Goal: Task Accomplishment & Management: Use online tool/utility

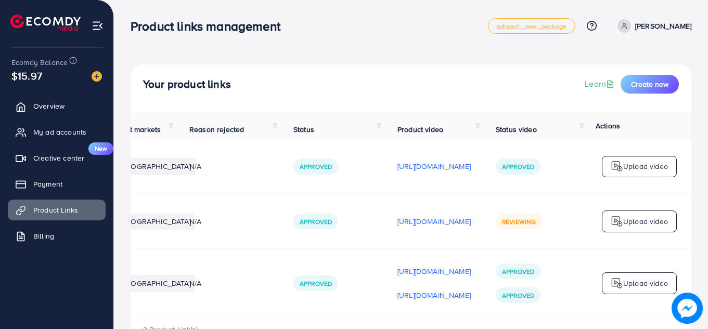
scroll to position [0, 263]
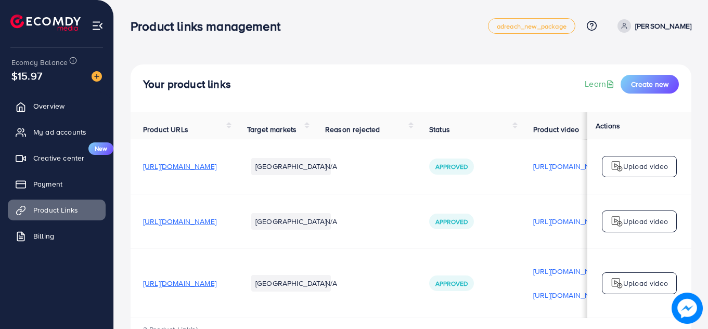
scroll to position [0, 263]
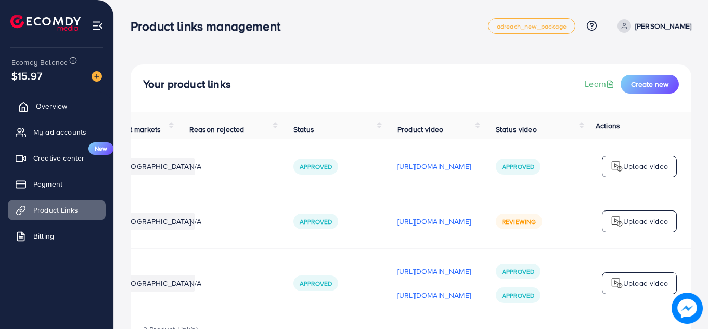
click at [47, 111] on link "Overview" at bounding box center [57, 106] width 98 height 21
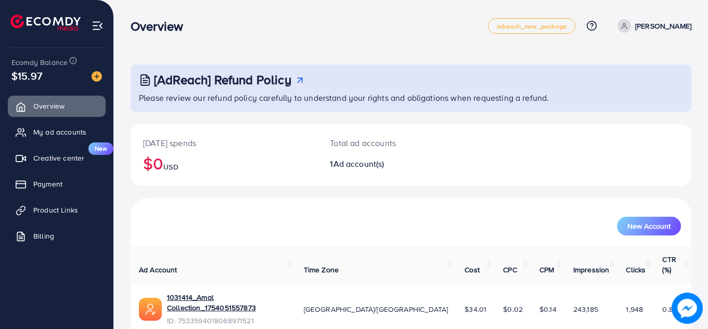
click at [456, 271] on th "Cost" at bounding box center [475, 265] width 39 height 38
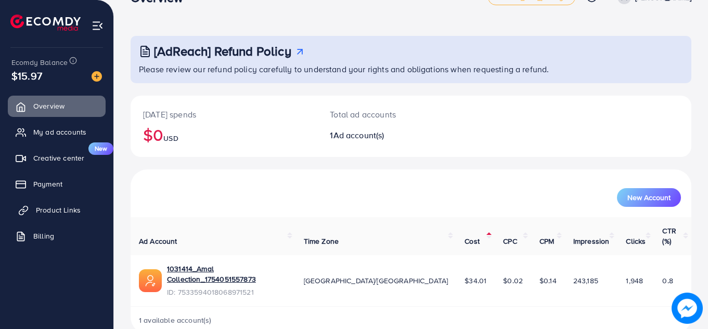
click at [71, 214] on span "Product Links" at bounding box center [58, 210] width 45 height 10
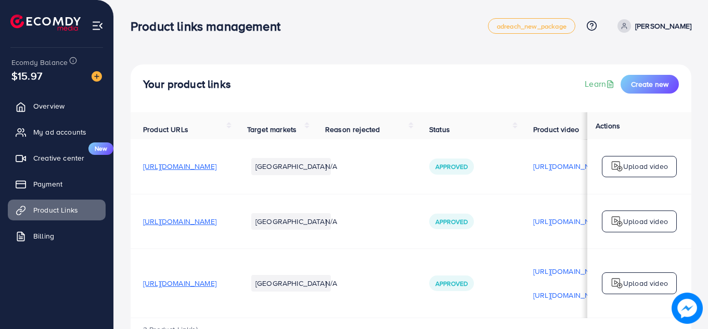
click at [217, 172] on span "[URL][DOMAIN_NAME]" at bounding box center [179, 166] width 73 height 10
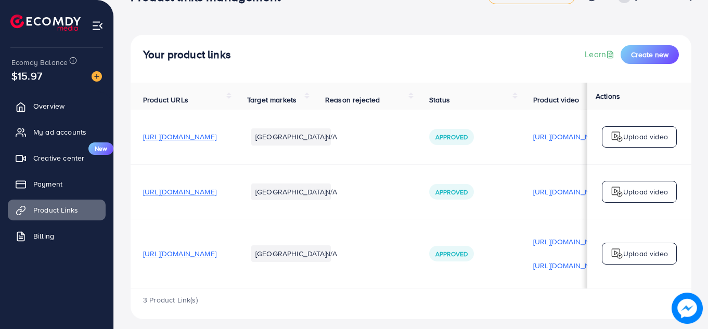
scroll to position [30, 0]
click at [217, 197] on span "[URL][DOMAIN_NAME]" at bounding box center [179, 191] width 73 height 10
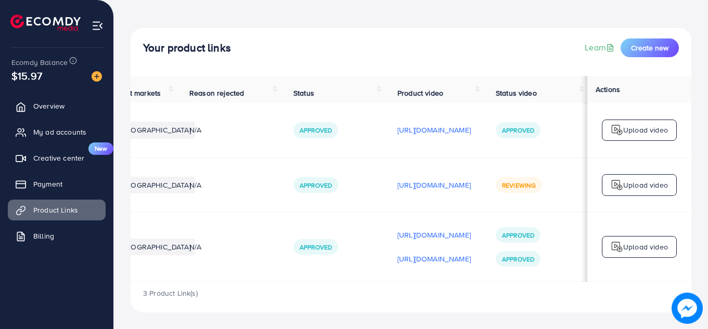
scroll to position [0, 262]
